Goal: Information Seeking & Learning: Learn about a topic

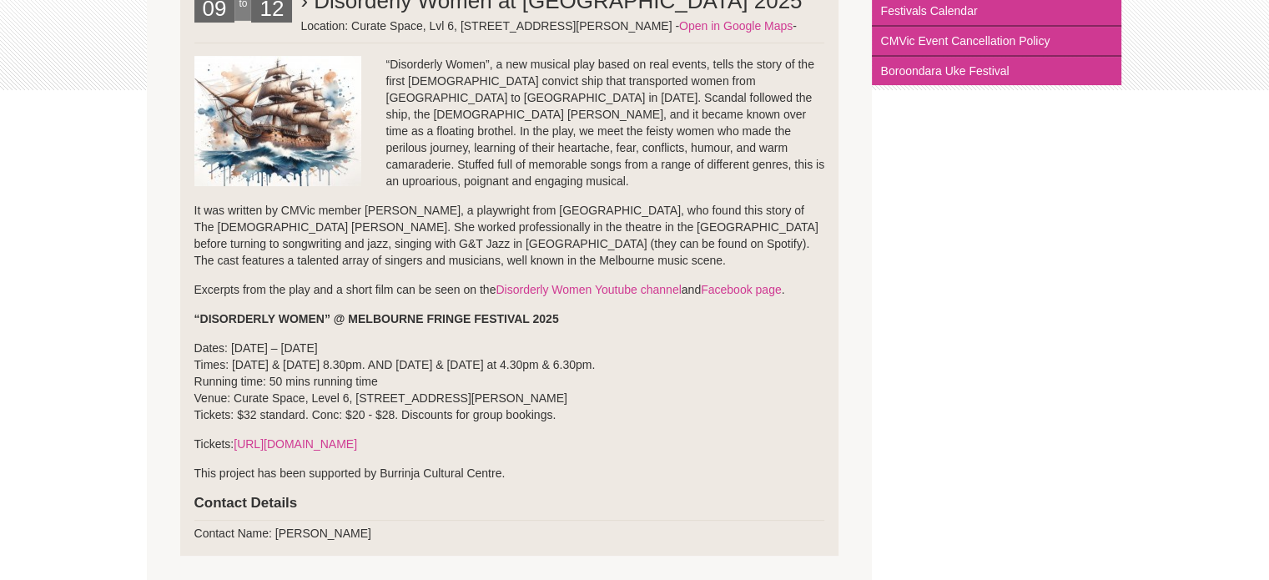
scroll to position [417, 0]
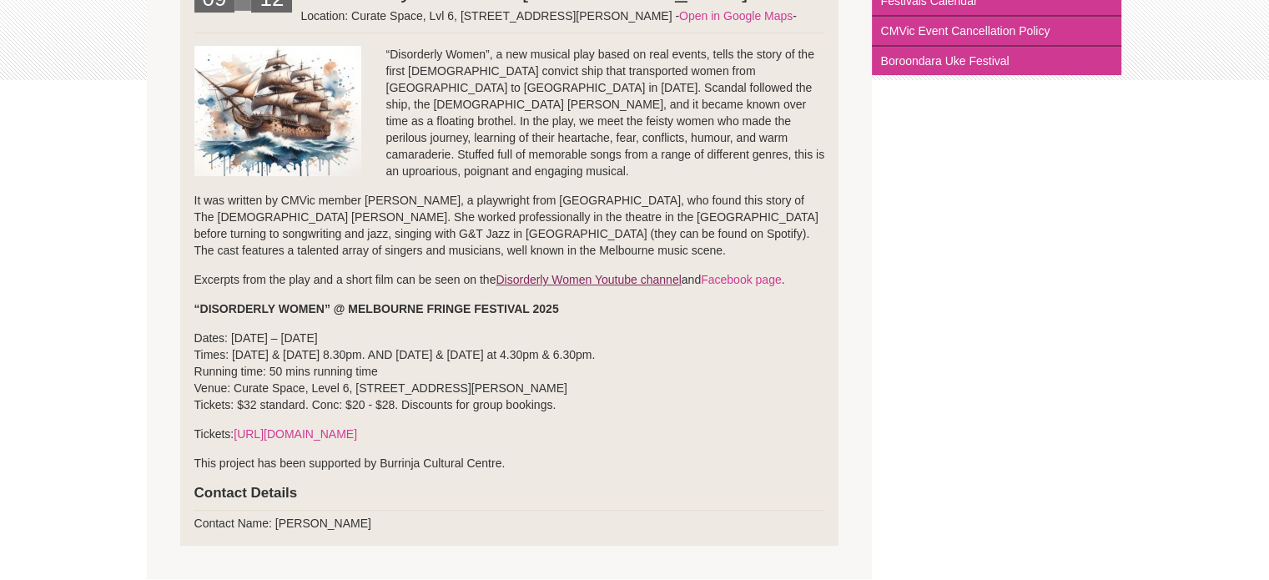
click at [607, 275] on link "Disorderly Women Youtube channel" at bounding box center [588, 279] width 185 height 13
click at [779, 278] on link "Facebook page" at bounding box center [741, 279] width 81 height 13
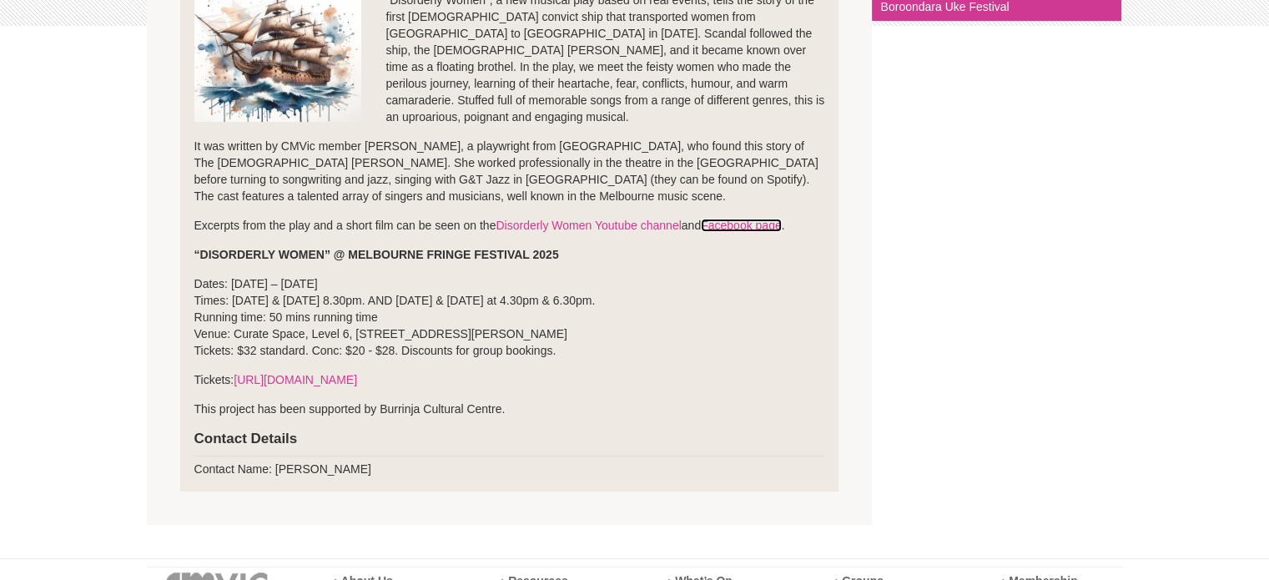
scroll to position [501, 0]
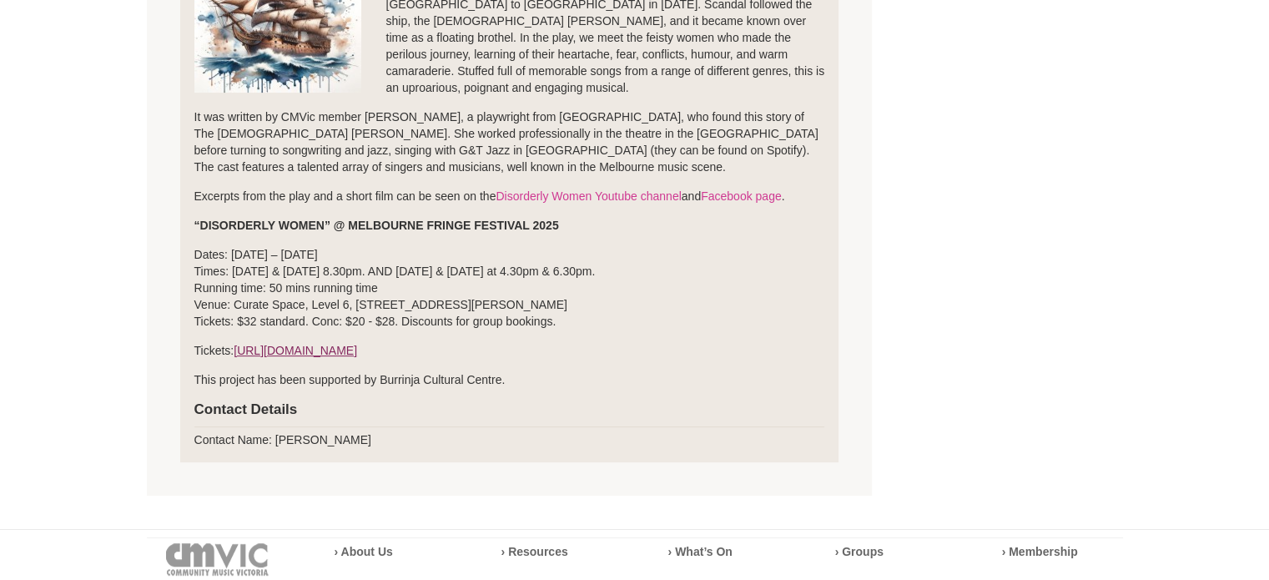
click at [330, 349] on link "[URL][DOMAIN_NAME]" at bounding box center [295, 350] width 123 height 13
click at [357, 350] on link "[URL][DOMAIN_NAME]" at bounding box center [295, 350] width 123 height 13
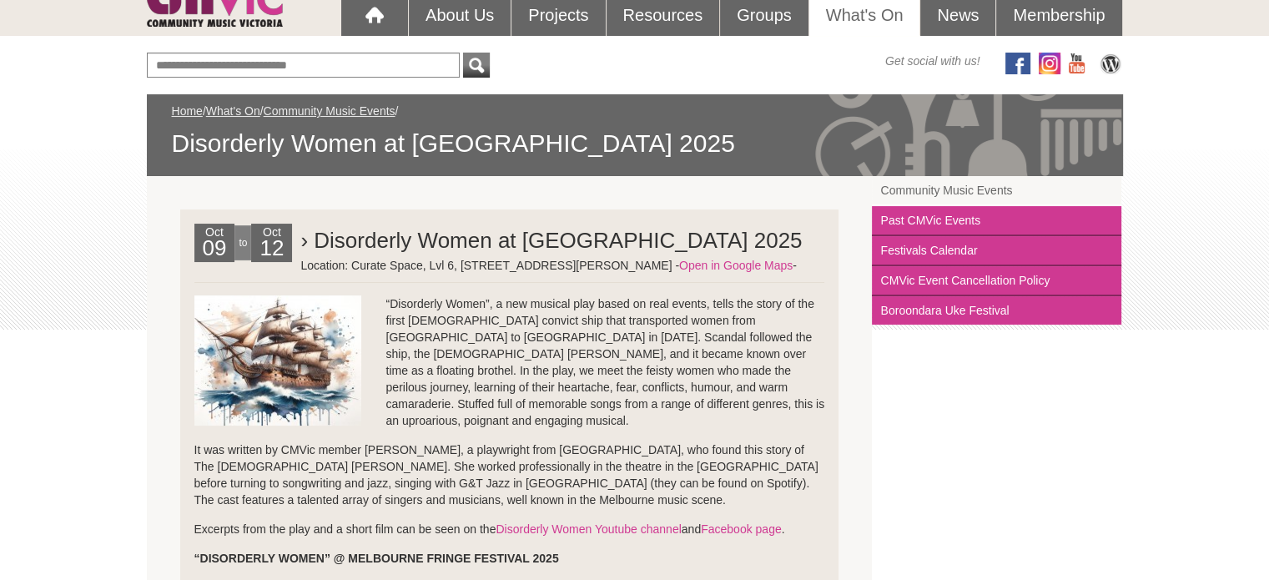
scroll to position [250, 0]
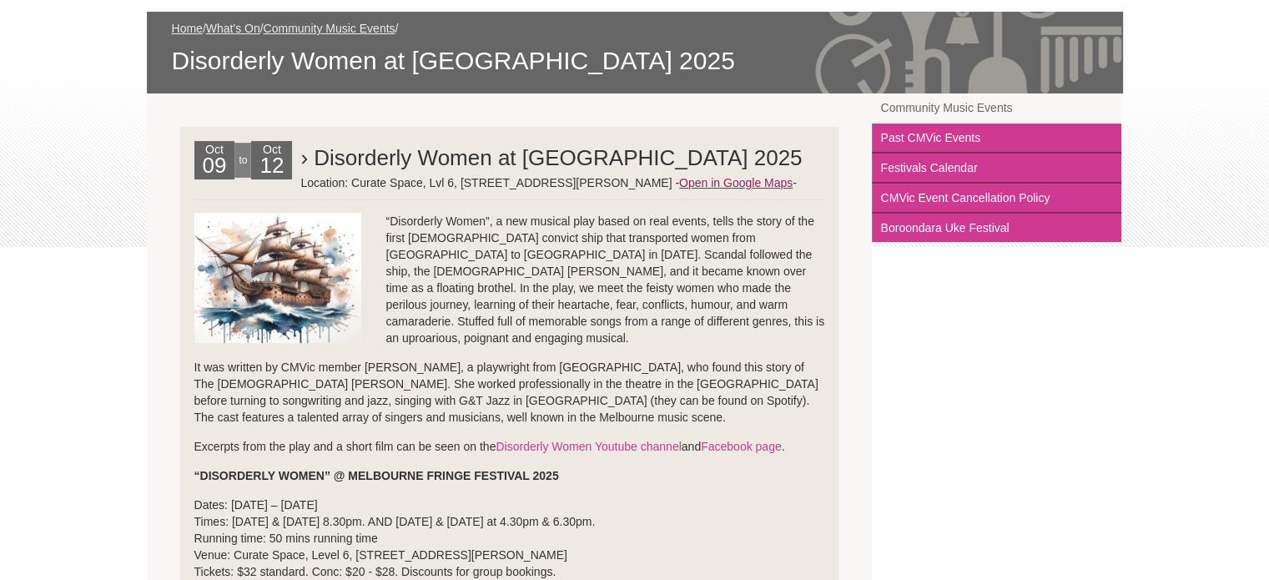
click at [679, 189] on link "Open in Google Maps" at bounding box center [735, 182] width 113 height 13
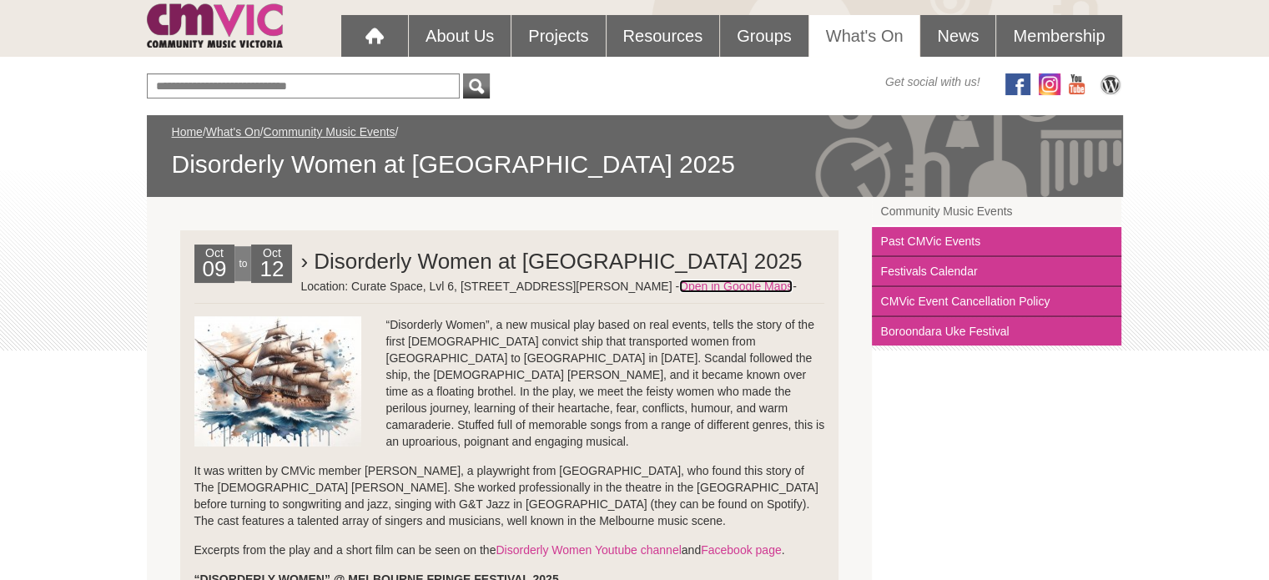
scroll to position [167, 0]
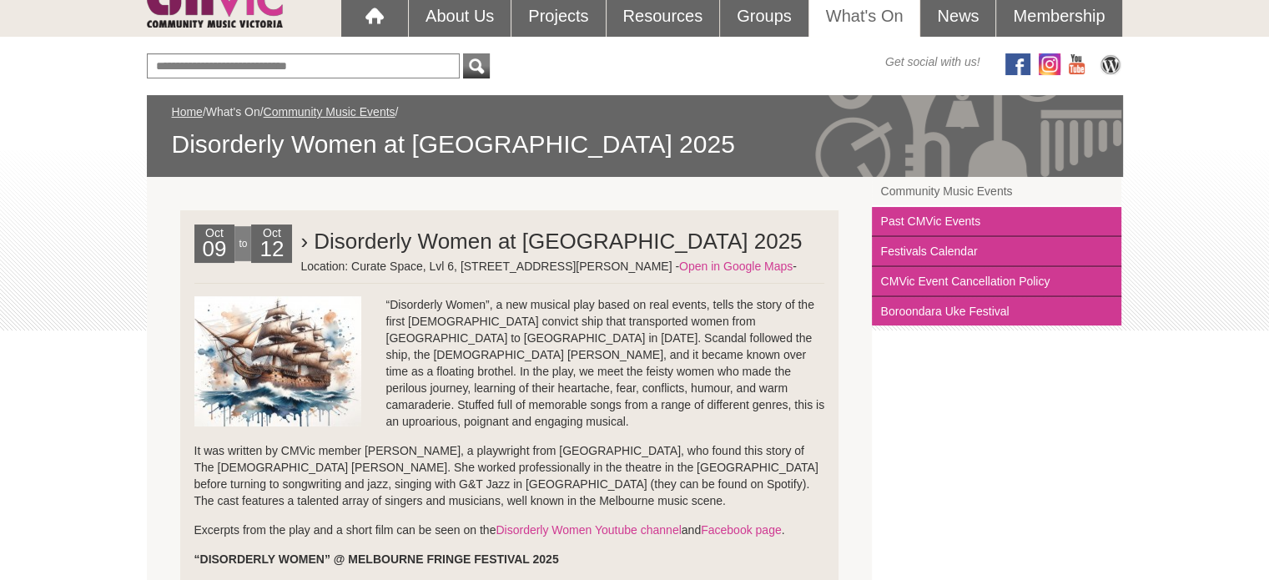
click at [234, 108] on link "What's On" at bounding box center [233, 111] width 54 height 13
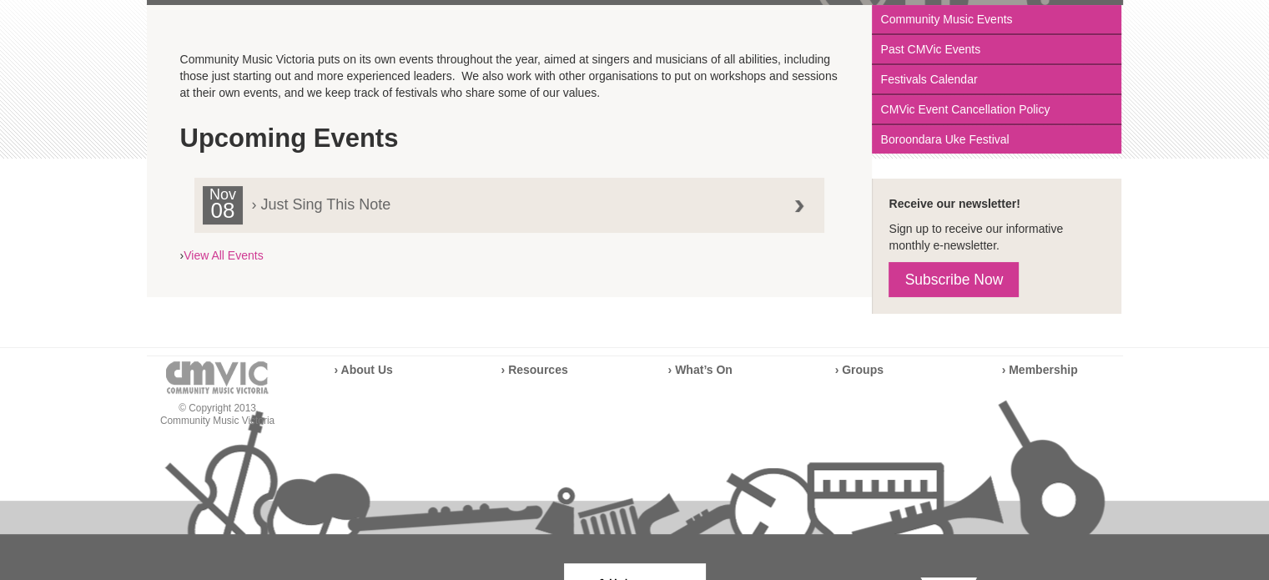
scroll to position [417, 0]
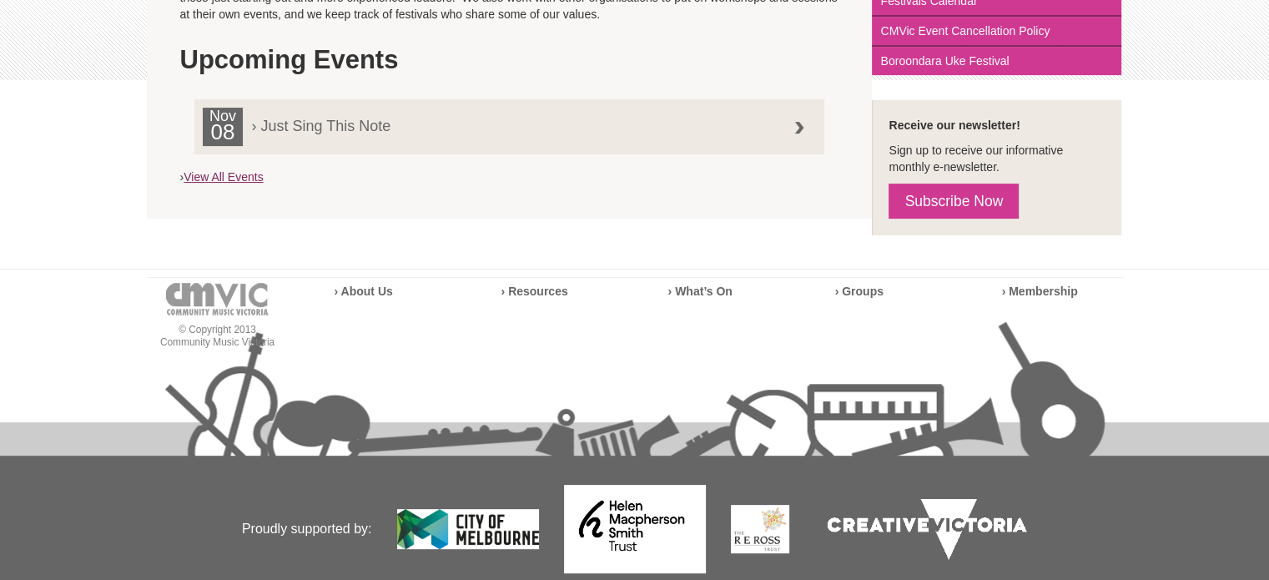
click at [240, 177] on link "View All Events" at bounding box center [223, 176] width 79 height 13
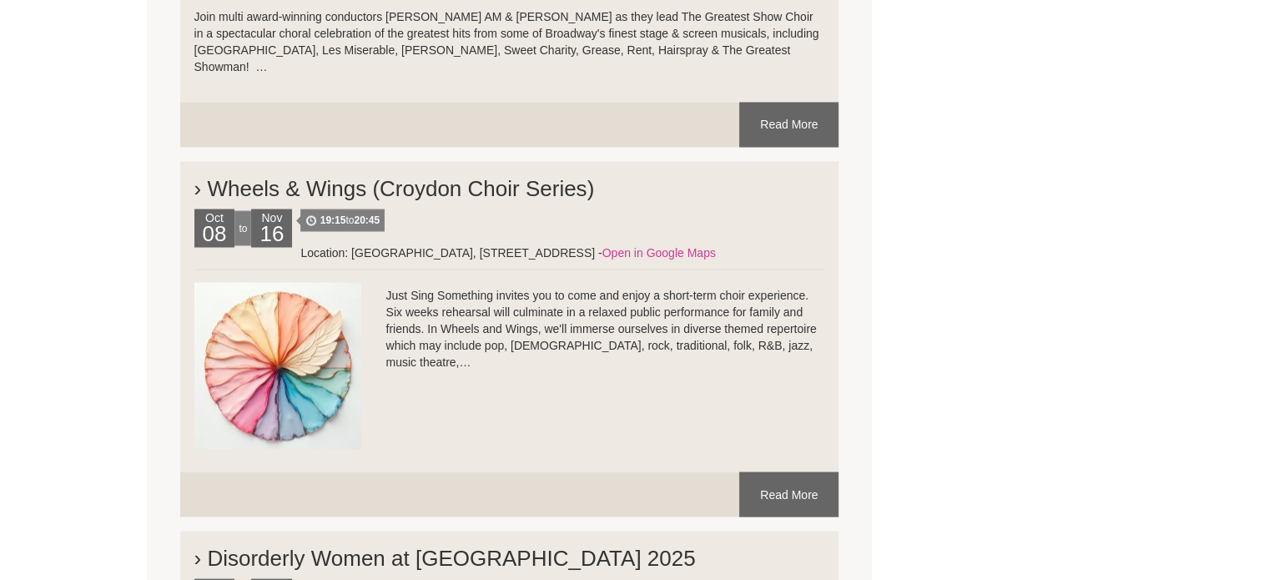
scroll to position [3337, 0]
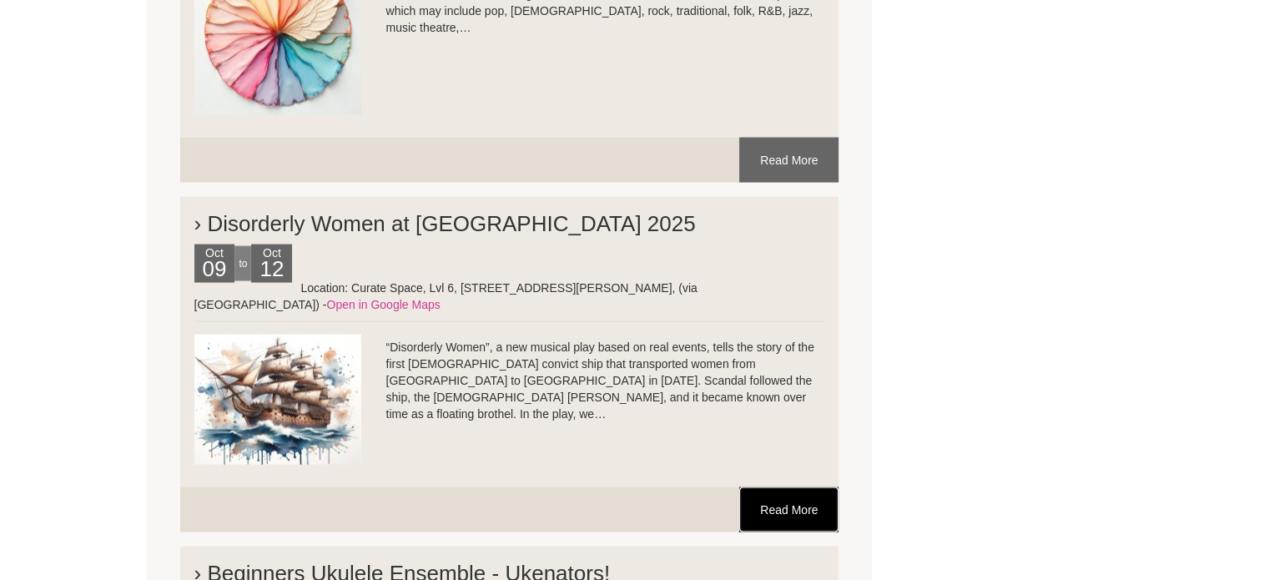
click at [758, 487] on link "Read More" at bounding box center [788, 509] width 99 height 45
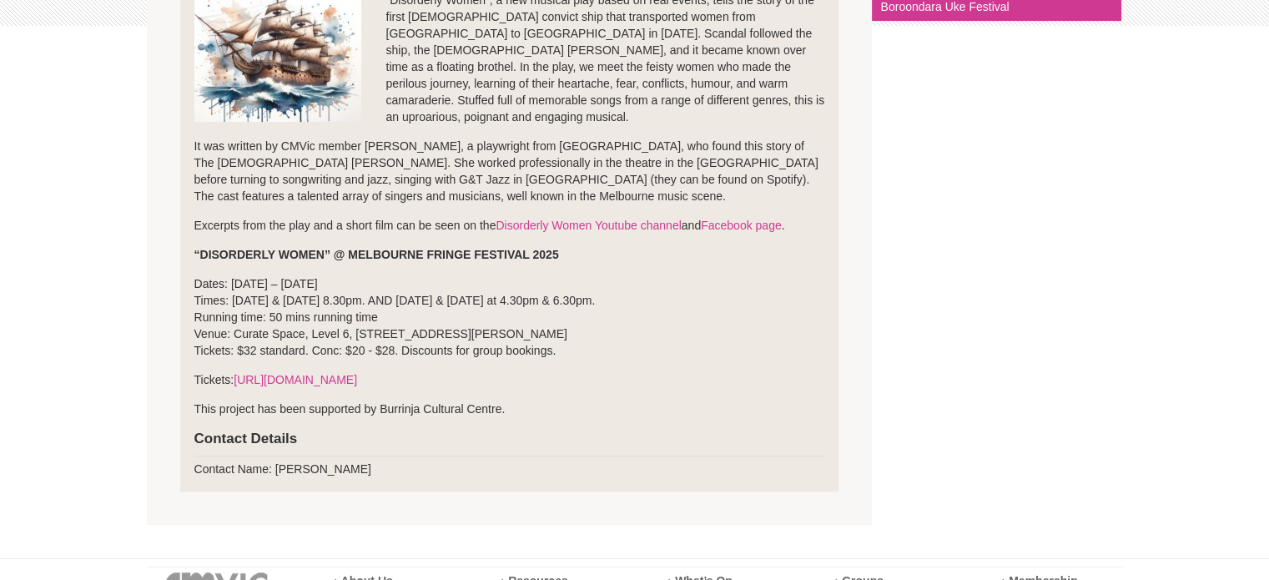
scroll to position [501, 0]
